Goal: Communication & Community: Share content

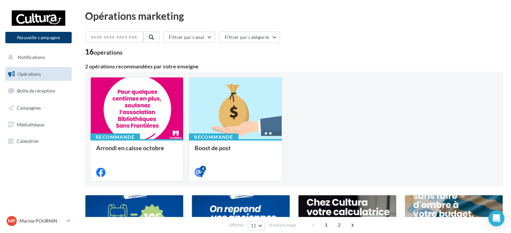
click at [40, 38] on button "Nouvelle campagne" at bounding box center [38, 37] width 66 height 11
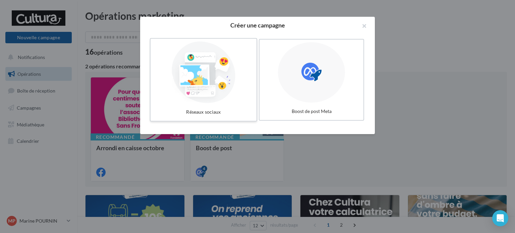
click at [202, 91] on div at bounding box center [203, 73] width 101 height 62
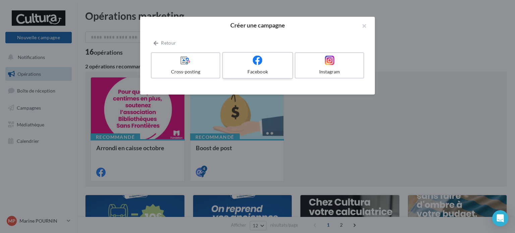
click at [243, 67] on label "Facebook" at bounding box center [257, 65] width 71 height 27
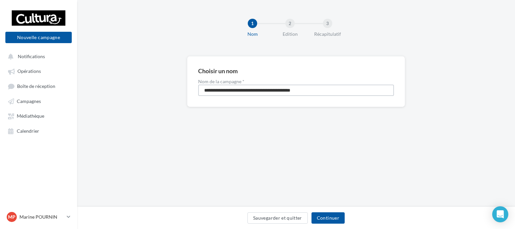
drag, startPoint x: 326, startPoint y: 89, endPoint x: 190, endPoint y: 90, distance: 136.0
click at [190, 90] on div "**********" at bounding box center [296, 81] width 218 height 51
click at [246, 89] on input "**********" at bounding box center [296, 90] width 196 height 11
type input "**********"
click at [328, 216] on button "Continuer" at bounding box center [327, 218] width 33 height 11
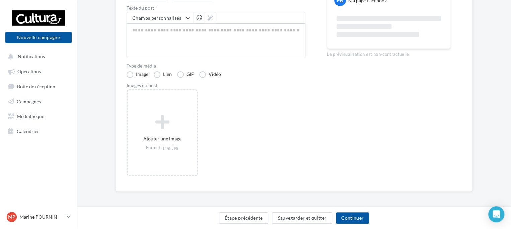
scroll to position [100, 0]
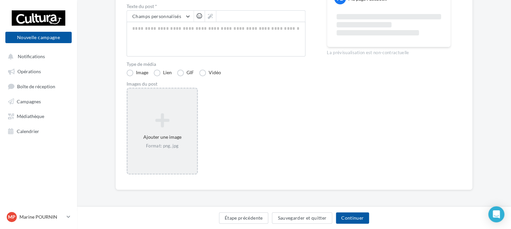
click at [182, 128] on icon at bounding box center [162, 121] width 64 height 16
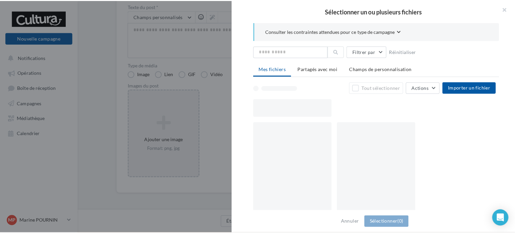
scroll to position [96, 0]
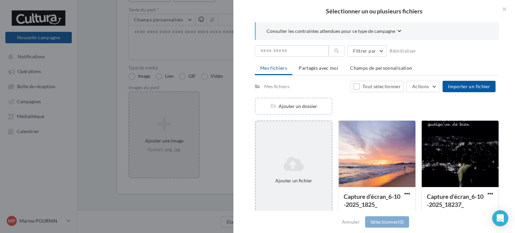
click at [308, 154] on div "Ajouter un fichier" at bounding box center [294, 170] width 76 height 34
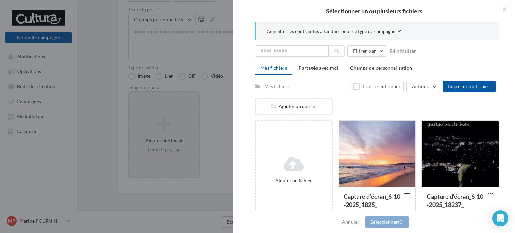
drag, startPoint x: 217, startPoint y: 117, endPoint x: 208, endPoint y: 88, distance: 30.3
click at [217, 117] on div at bounding box center [257, 116] width 515 height 233
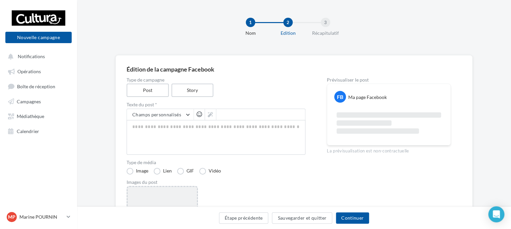
scroll to position [0, 0]
click at [202, 91] on label "Story" at bounding box center [192, 92] width 43 height 14
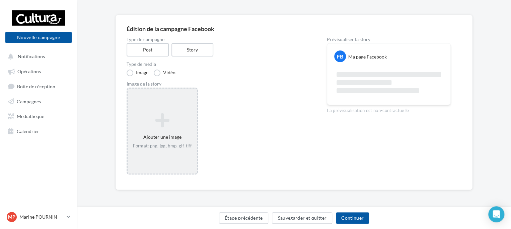
click at [179, 123] on icon at bounding box center [162, 121] width 64 height 16
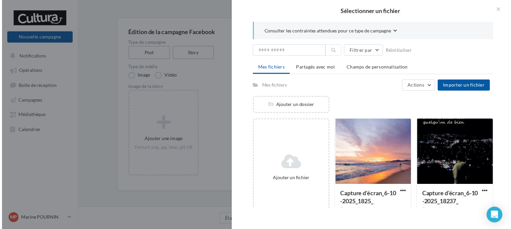
scroll to position [42, 0]
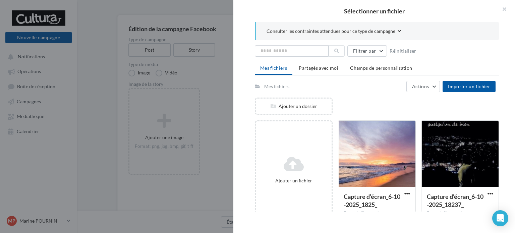
click at [300, 170] on icon at bounding box center [293, 164] width 70 height 16
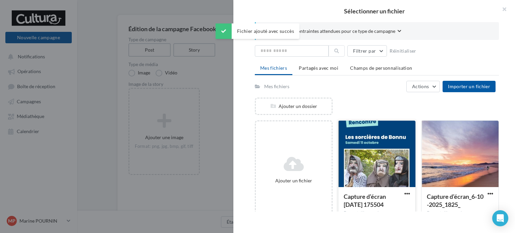
click at [380, 157] on div at bounding box center [376, 154] width 77 height 67
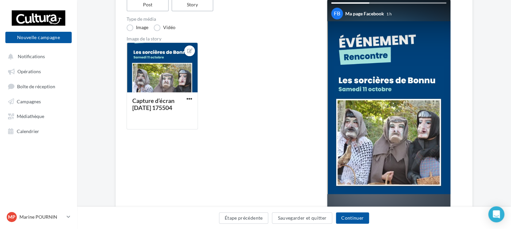
scroll to position [75, 0]
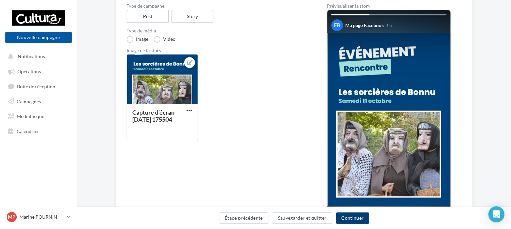
click at [346, 218] on button "Continuer" at bounding box center [352, 218] width 33 height 11
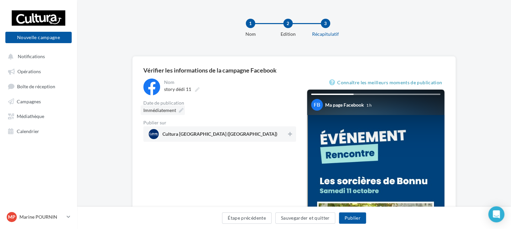
click at [167, 109] on span "Immédiatement" at bounding box center [159, 111] width 33 height 6
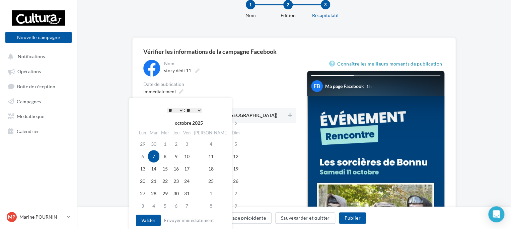
scroll to position [34, 0]
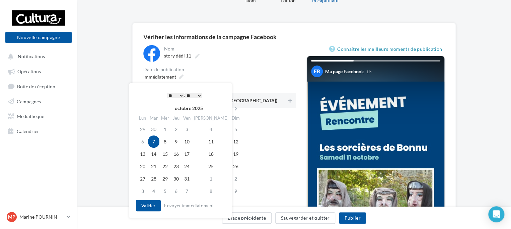
click at [177, 94] on select "* * * * * * * * * * ** ** ** ** ** ** ** ** ** ** ** ** ** **" at bounding box center [175, 95] width 17 height 5
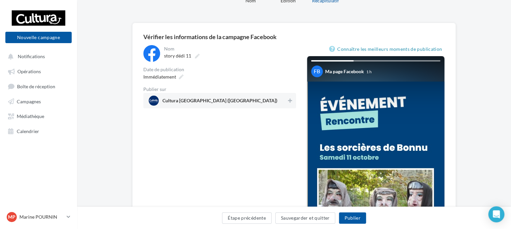
click at [232, 78] on div "Immédiatement" at bounding box center [219, 77] width 153 height 10
click at [165, 79] on span "Immédiatement" at bounding box center [159, 77] width 33 height 6
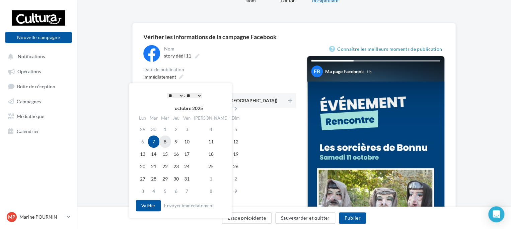
click at [171, 140] on td "8" at bounding box center [164, 142] width 11 height 12
click at [174, 94] on select "* * * * * * * * * * ** ** ** ** ** ** ** ** ** ** ** ** ** **" at bounding box center [175, 95] width 17 height 5
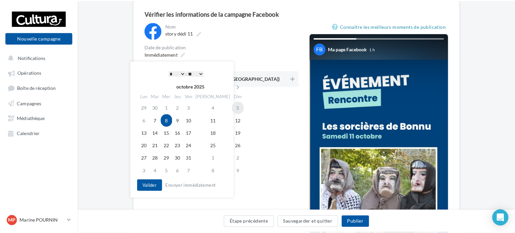
scroll to position [67, 0]
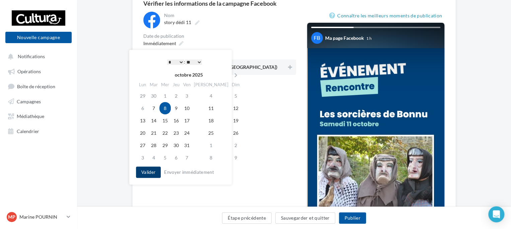
click at [148, 172] on button "Valider" at bounding box center [148, 172] width 25 height 11
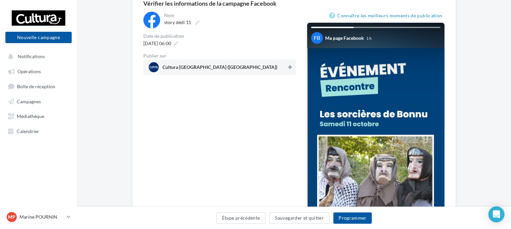
click at [287, 67] on button at bounding box center [290, 67] width 7 height 8
click at [354, 219] on button "Programmer" at bounding box center [352, 218] width 39 height 11
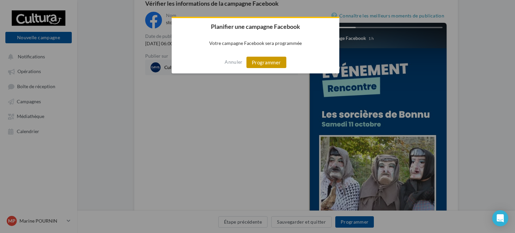
click at [269, 62] on button "Programmer" at bounding box center [266, 62] width 40 height 11
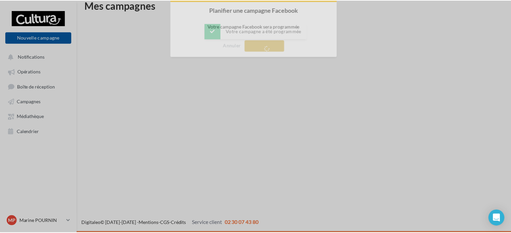
scroll to position [11, 0]
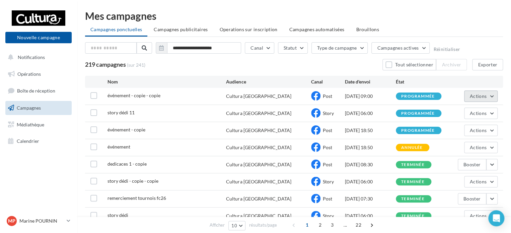
click at [478, 97] on span "Actions" at bounding box center [478, 96] width 17 height 6
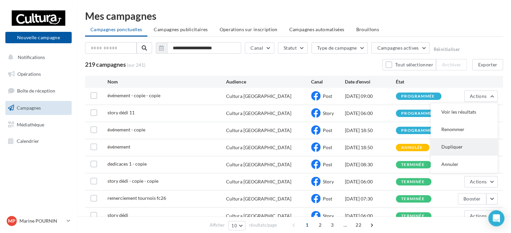
click at [450, 150] on button "Dupliquer" at bounding box center [464, 146] width 67 height 17
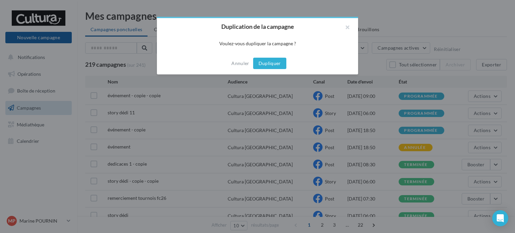
click at [276, 60] on button "Dupliquer" at bounding box center [269, 63] width 33 height 11
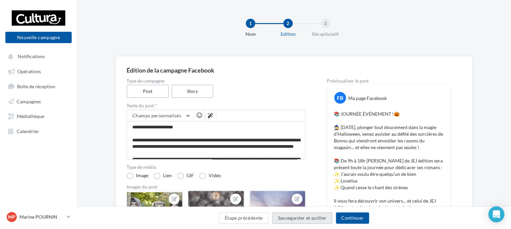
click at [307, 218] on button "Sauvegarder et quitter" at bounding box center [302, 218] width 60 height 11
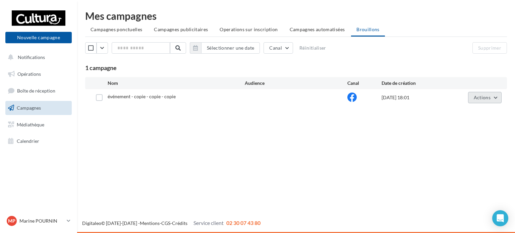
click at [487, 98] on span "Actions" at bounding box center [481, 97] width 17 height 6
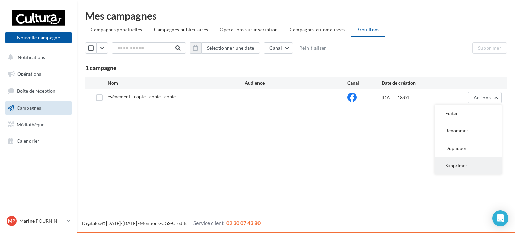
click at [455, 162] on button "Supprimer" at bounding box center [467, 165] width 67 height 17
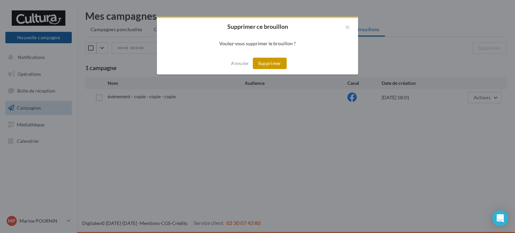
click at [282, 62] on button "Supprimer" at bounding box center [270, 63] width 34 height 11
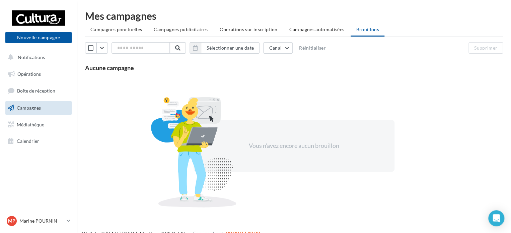
click at [34, 109] on span "Campagnes" at bounding box center [29, 108] width 24 height 6
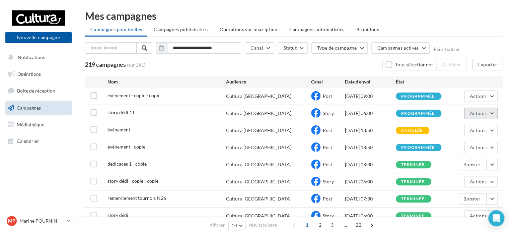
click at [482, 114] on span "Actions" at bounding box center [478, 113] width 17 height 6
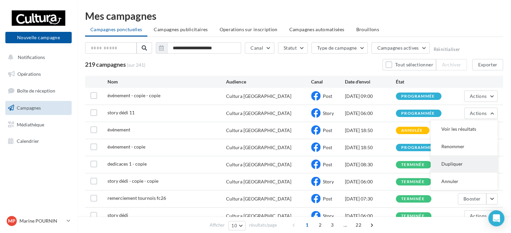
click at [452, 164] on button "Dupliquer" at bounding box center [464, 163] width 67 height 17
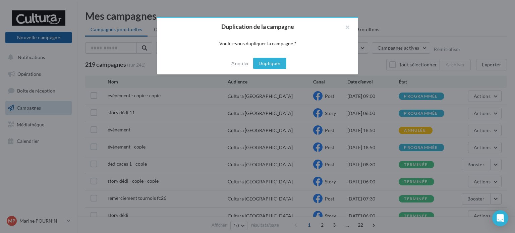
click at [277, 64] on button "Dupliquer" at bounding box center [269, 63] width 33 height 11
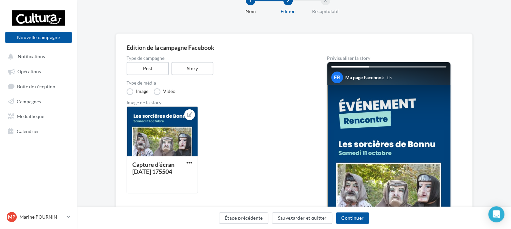
scroll to position [67, 0]
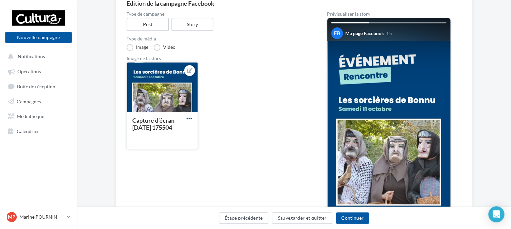
click at [190, 120] on span "button" at bounding box center [190, 119] width 6 height 6
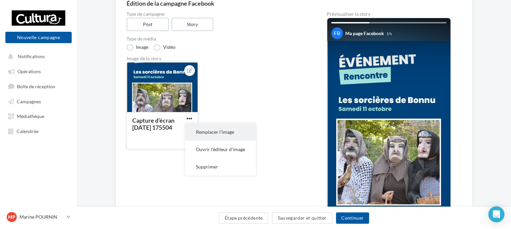
click at [210, 135] on button "Remplacer l'image" at bounding box center [220, 132] width 71 height 17
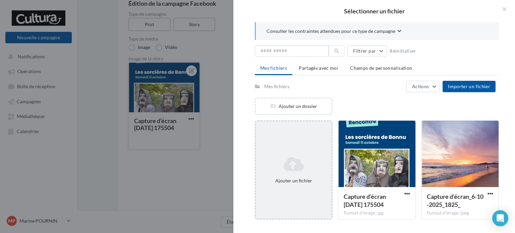
click at [295, 175] on div "Ajouter un fichier" at bounding box center [294, 170] width 76 height 34
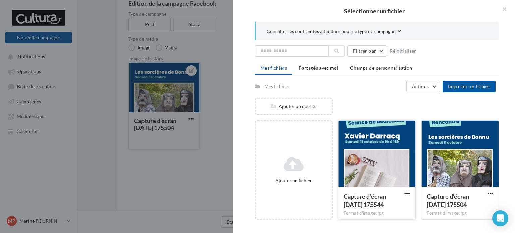
click at [356, 166] on div at bounding box center [376, 154] width 77 height 67
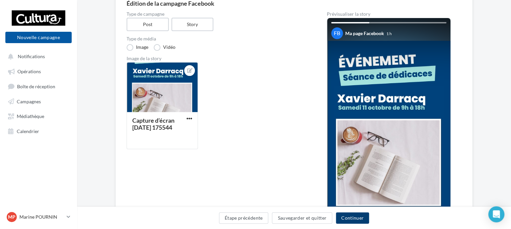
click at [356, 222] on button "Continuer" at bounding box center [352, 218] width 33 height 11
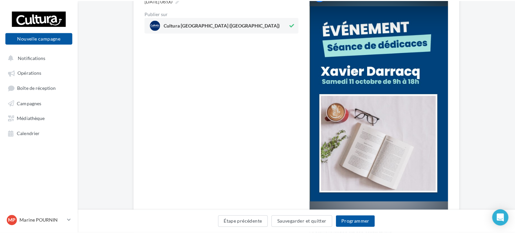
scroll to position [110, 0]
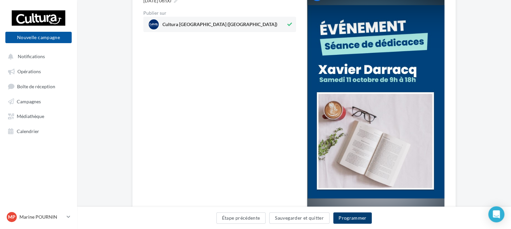
click at [345, 218] on button "Programmer" at bounding box center [352, 218] width 39 height 11
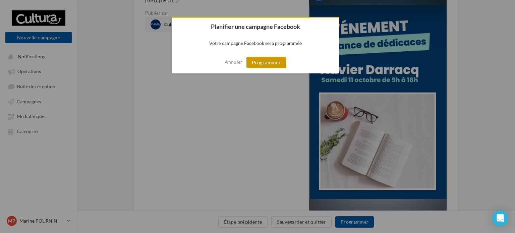
click at [271, 57] on button "Programmer" at bounding box center [266, 62] width 40 height 11
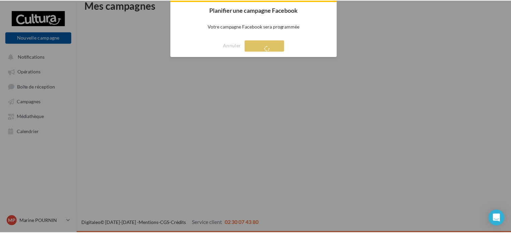
scroll to position [11, 0]
